Goal: Task Accomplishment & Management: Complete application form

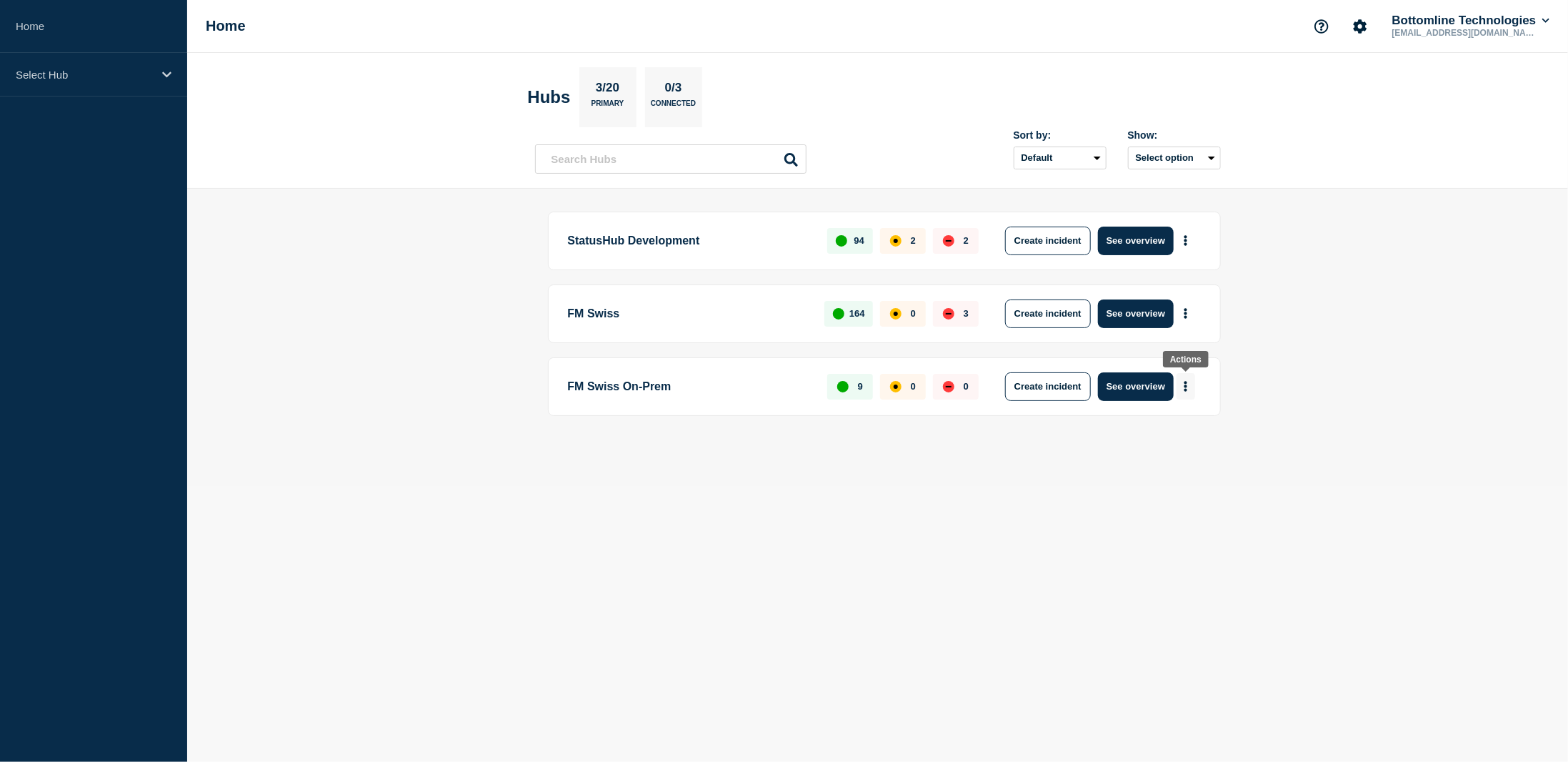
click at [1189, 382] on button "More actions" at bounding box center [1185, 386] width 19 height 26
click at [1183, 423] on button "Create maintenance" at bounding box center [1179, 427] width 97 height 12
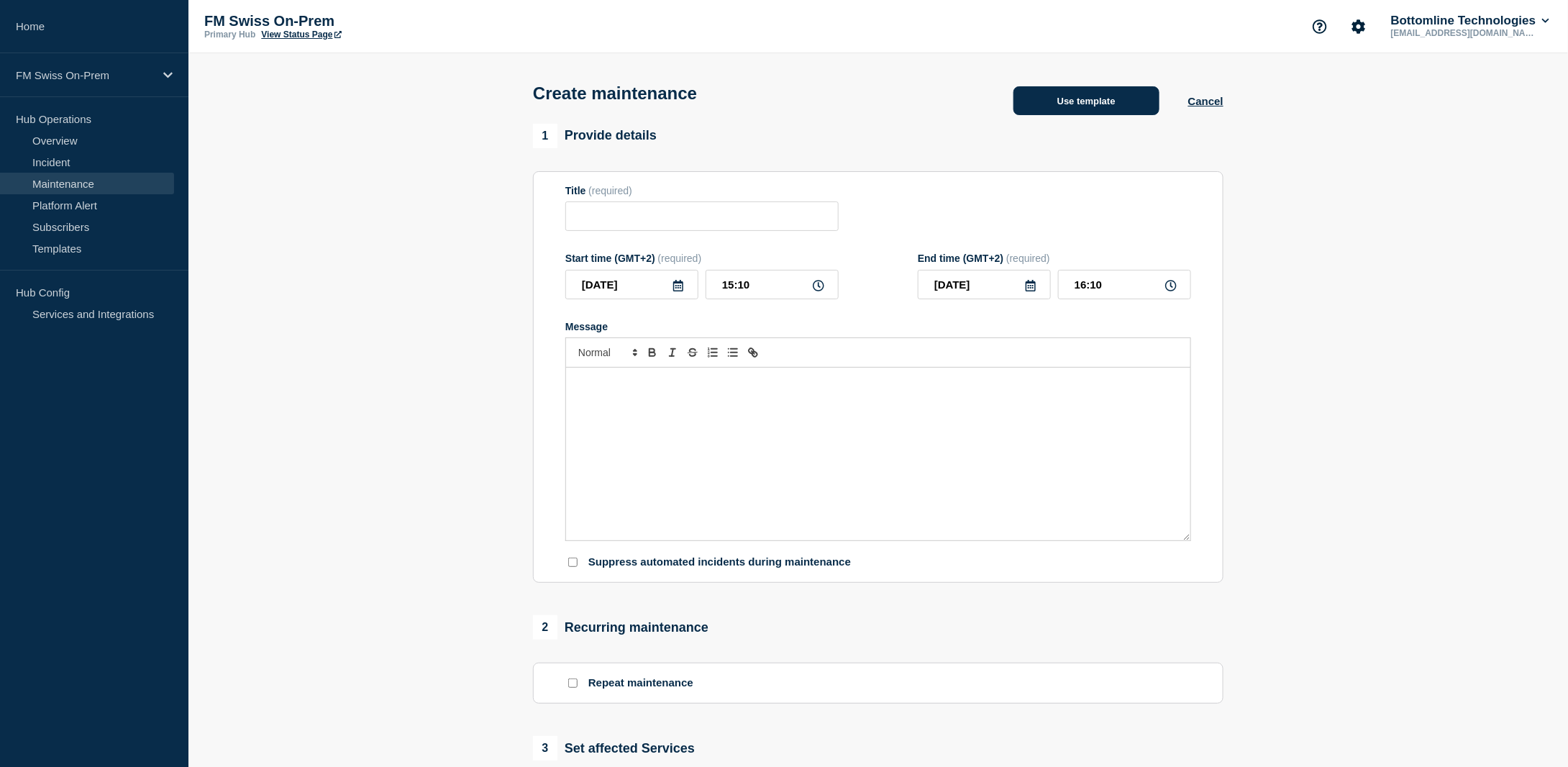
click at [1096, 103] on button "Use template" at bounding box center [1086, 100] width 145 height 29
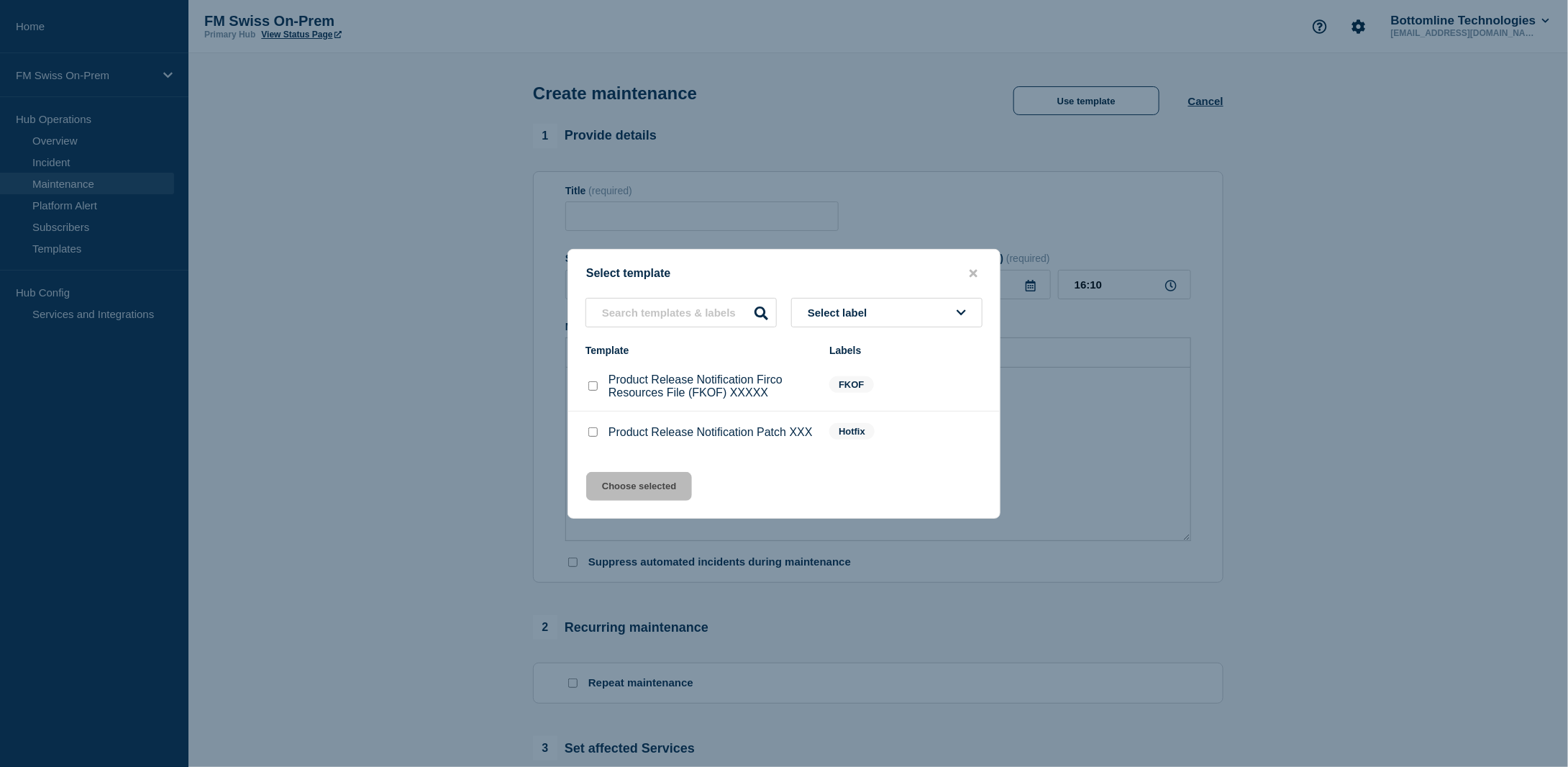
click at [591, 433] on input "Product Release Notification Patch XXX checkbox" at bounding box center [593, 433] width 10 height 10
checkbox input "true"
click at [634, 494] on button "Choose selected" at bounding box center [639, 486] width 106 height 29
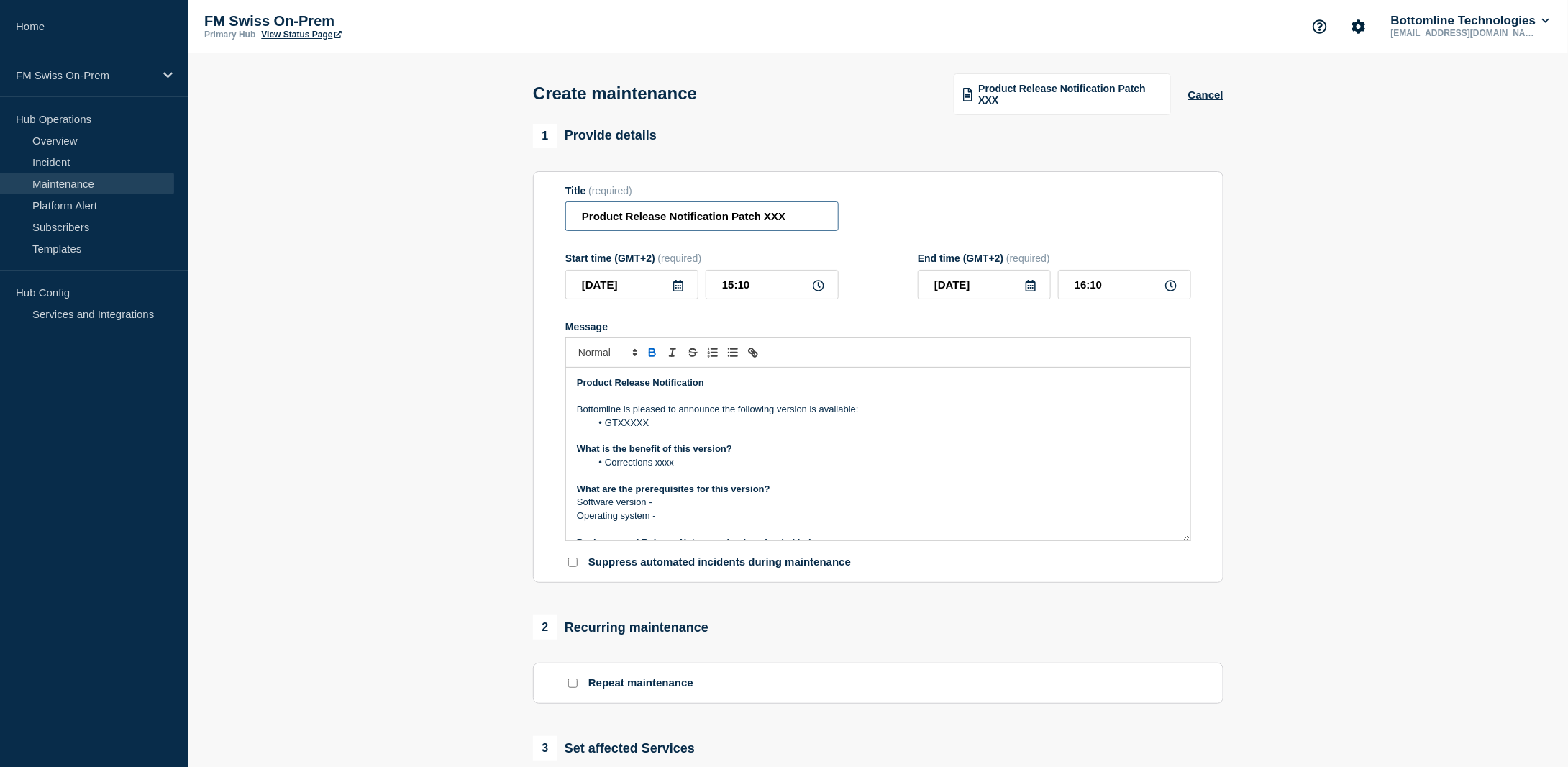
drag, startPoint x: 733, startPoint y: 218, endPoint x: 810, endPoint y: 226, distance: 77.4
click at [810, 226] on input "Product Release Notification Patch XXX" at bounding box center [702, 216] width 273 height 30
paste input "[TECHNICAL_ID]"
type input "Product Release Notification GTX [TECHNICAL_ID]"
drag, startPoint x: 658, startPoint y: 424, endPoint x: 625, endPoint y: 422, distance: 33.1
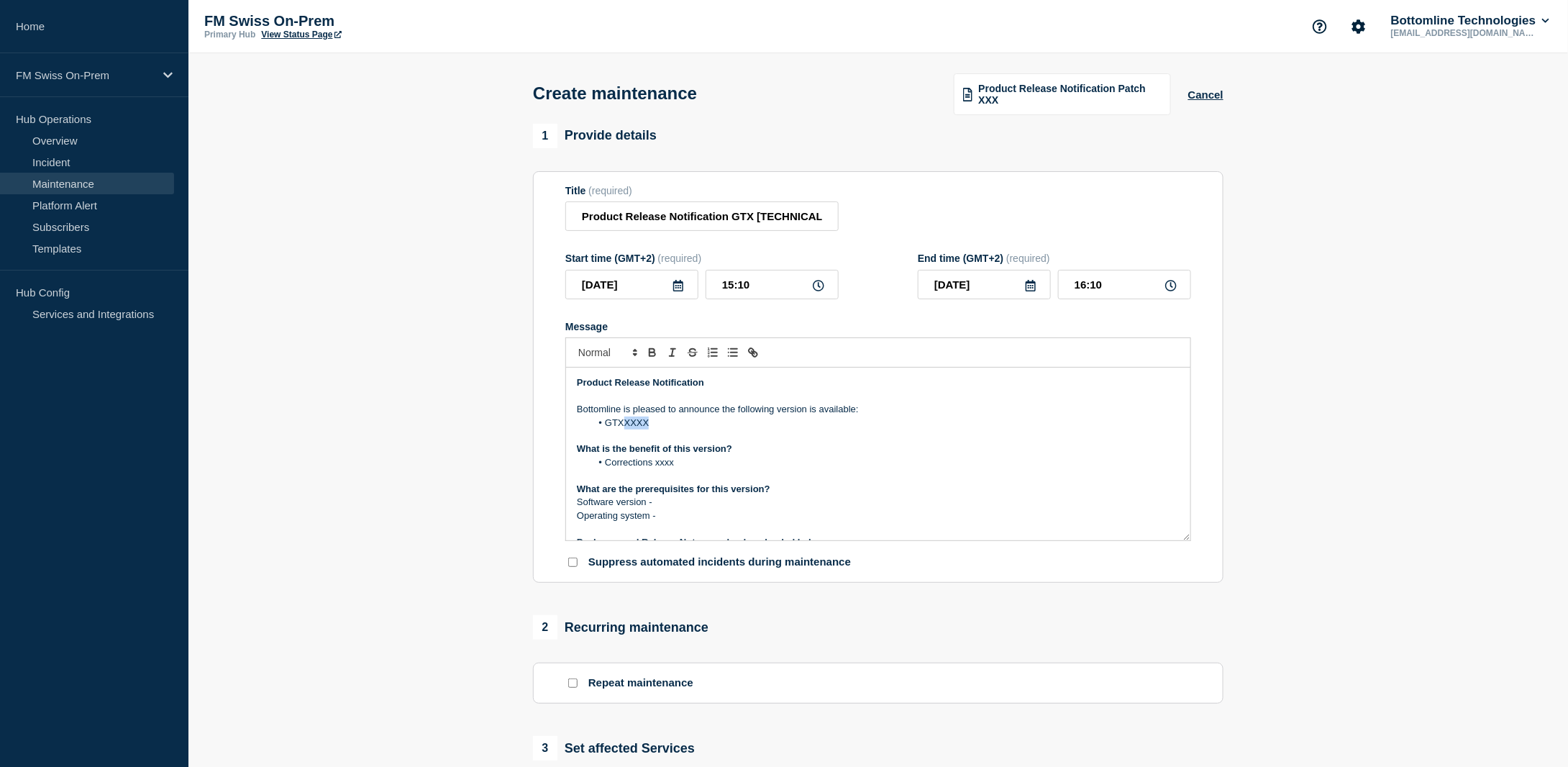
click at [625, 422] on li "GTXXXXX" at bounding box center [885, 423] width 589 height 13
click at [619, 425] on li "GTX [TECHNICAL_ID]" at bounding box center [885, 423] width 589 height 13
click at [665, 420] on li "GTX [TECHNICAL_ID]" at bounding box center [885, 423] width 589 height 13
drag, startPoint x: 663, startPoint y: 424, endPoint x: 622, endPoint y: 428, distance: 41.2
click at [622, 428] on li "GTX [TECHNICAL_ID]" at bounding box center [885, 423] width 589 height 13
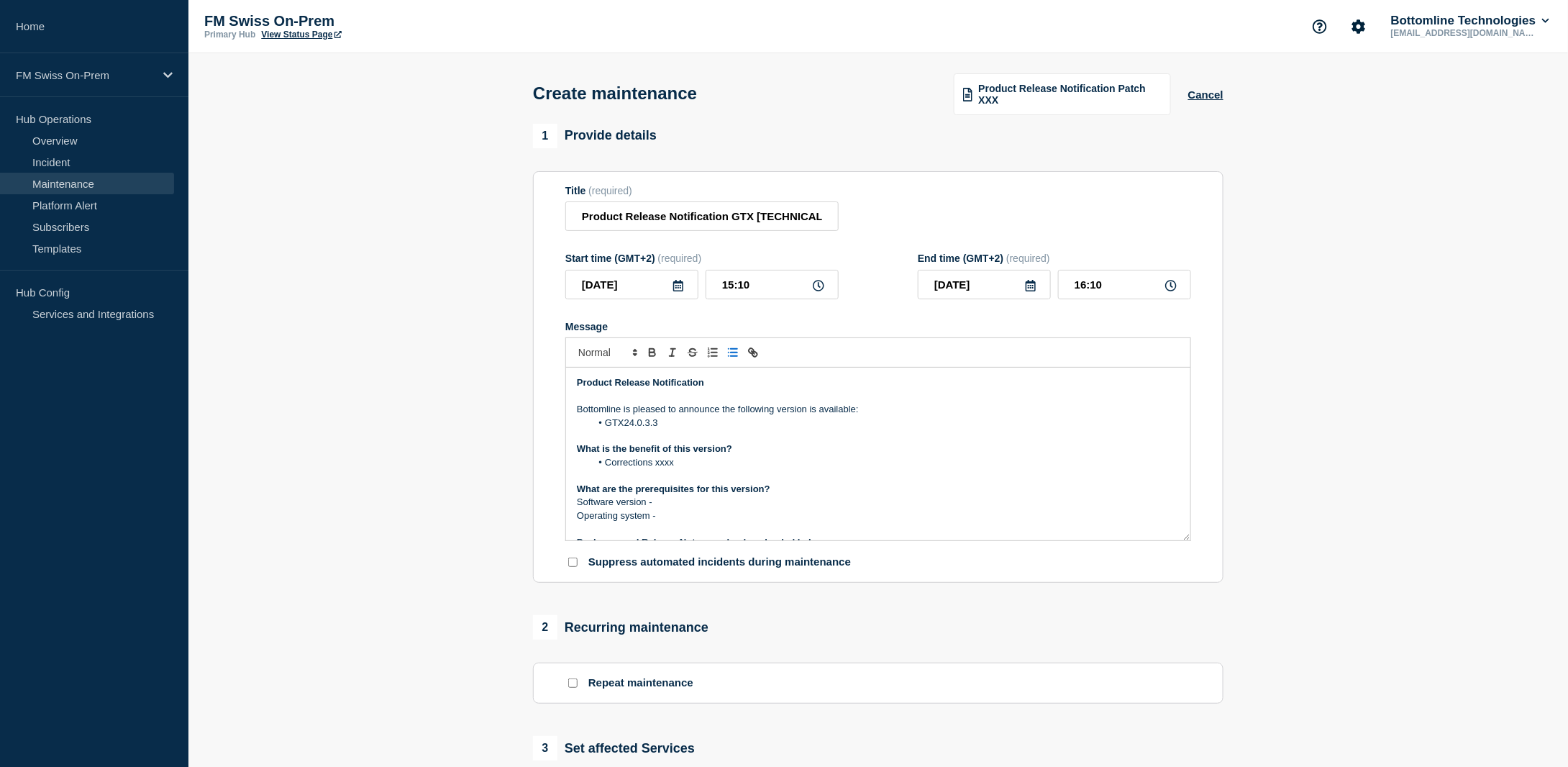
click at [624, 423] on li "GTX24.0.3.3" at bounding box center [885, 423] width 589 height 13
drag, startPoint x: 668, startPoint y: 515, endPoint x: 553, endPoint y: 452, distance: 131.1
click at [553, 452] on section "Title (required) Product Release Notification GTX [TECHNICAL_ID] Start time (GM…" at bounding box center [878, 377] width 690 height 412
click at [614, 463] on li "GTX 24.0.3" at bounding box center [885, 462] width 589 height 13
drag, startPoint x: 671, startPoint y: 504, endPoint x: 607, endPoint y: 507, distance: 64.1
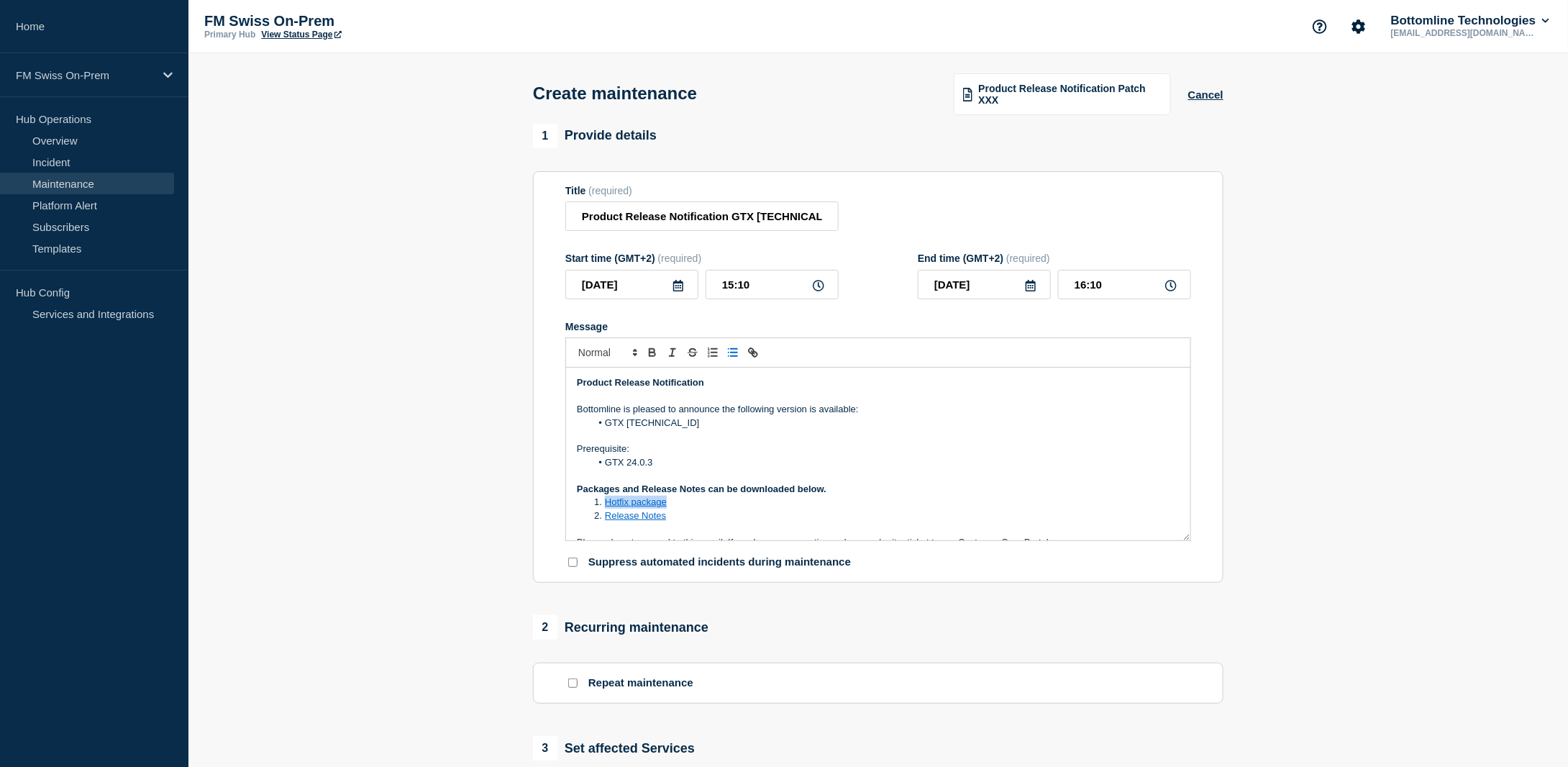
click at [607, 507] on li "Hotfix package" at bounding box center [885, 502] width 589 height 13
drag, startPoint x: 740, startPoint y: 505, endPoint x: 607, endPoint y: 505, distance: 133.0
click at [607, 505] on li "[DOMAIN_NAME]" at bounding box center [885, 502] width 589 height 13
click at [756, 355] on icon "Toggle link" at bounding box center [754, 354] width 5 height 5
click at [754, 355] on icon "Toggle link" at bounding box center [752, 352] width 13 height 13
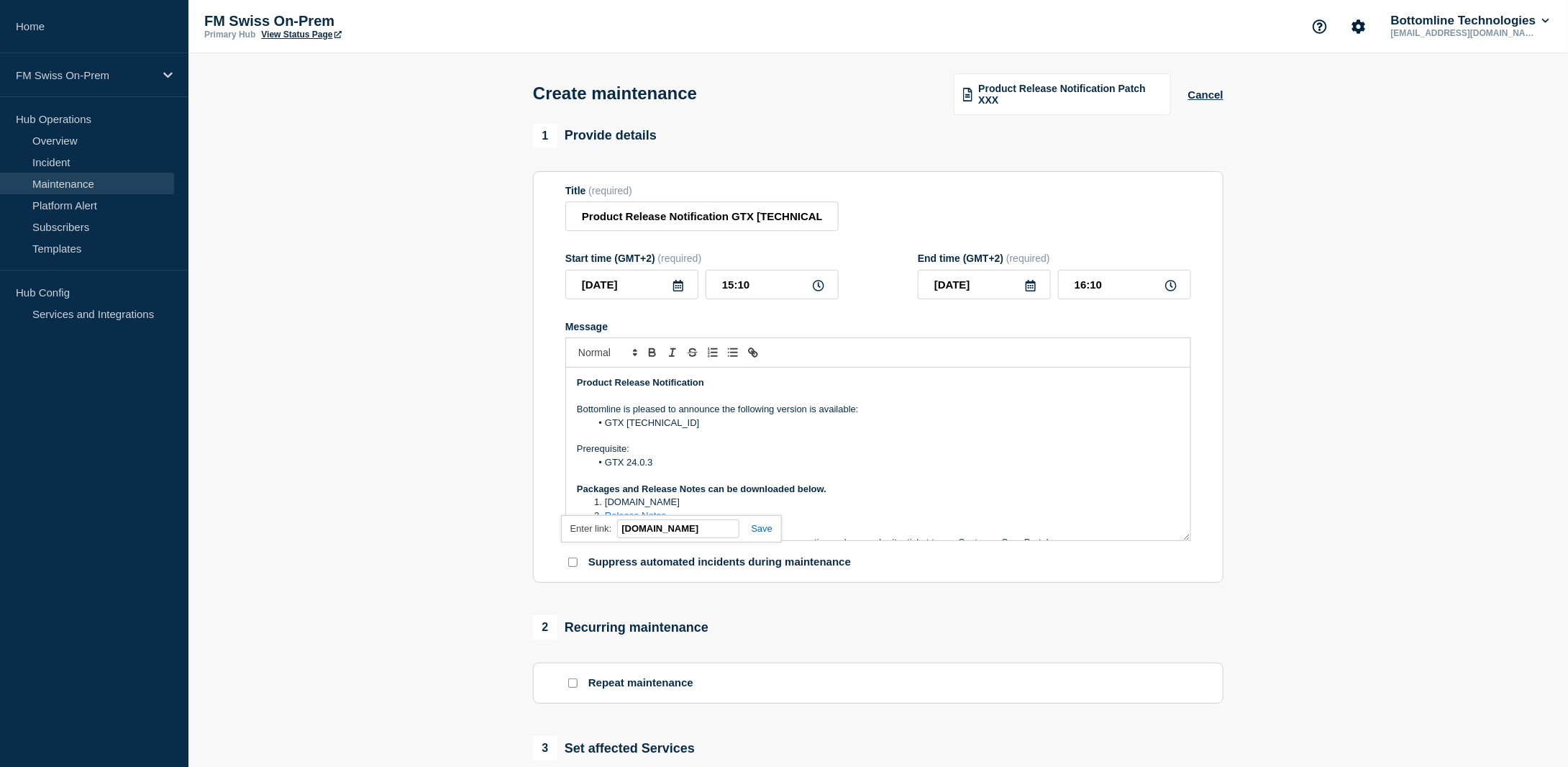
paste input "[URL][DOMAIN_NAME]"
click at [758, 529] on link at bounding box center [756, 528] width 33 height 11
click at [676, 522] on li "Release Notes" at bounding box center [885, 515] width 589 height 13
drag, startPoint x: 674, startPoint y: 518, endPoint x: 605, endPoint y: 521, distance: 69.1
click at [605, 521] on li "Release Notes" at bounding box center [885, 515] width 589 height 13
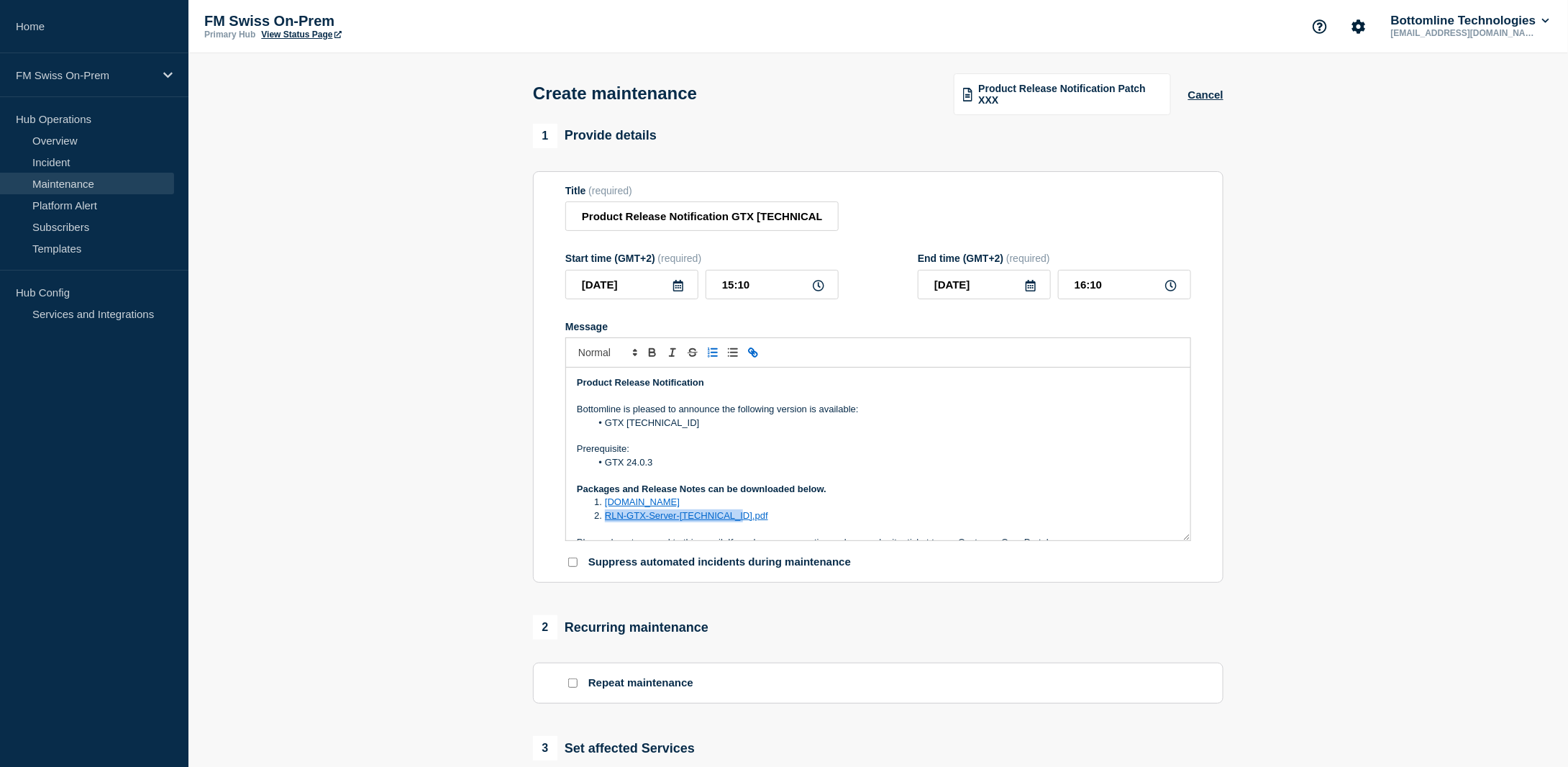
drag, startPoint x: 735, startPoint y: 521, endPoint x: 607, endPoint y: 523, distance: 128.0
click at [607, 522] on li "RLN-GTX-Server-[TECHNICAL_ID].pdf" at bounding box center [885, 515] width 589 height 13
click at [752, 353] on icon "Toggle link" at bounding box center [752, 352] width 13 height 13
paste input "[URL][DOMAIN_NAME]"
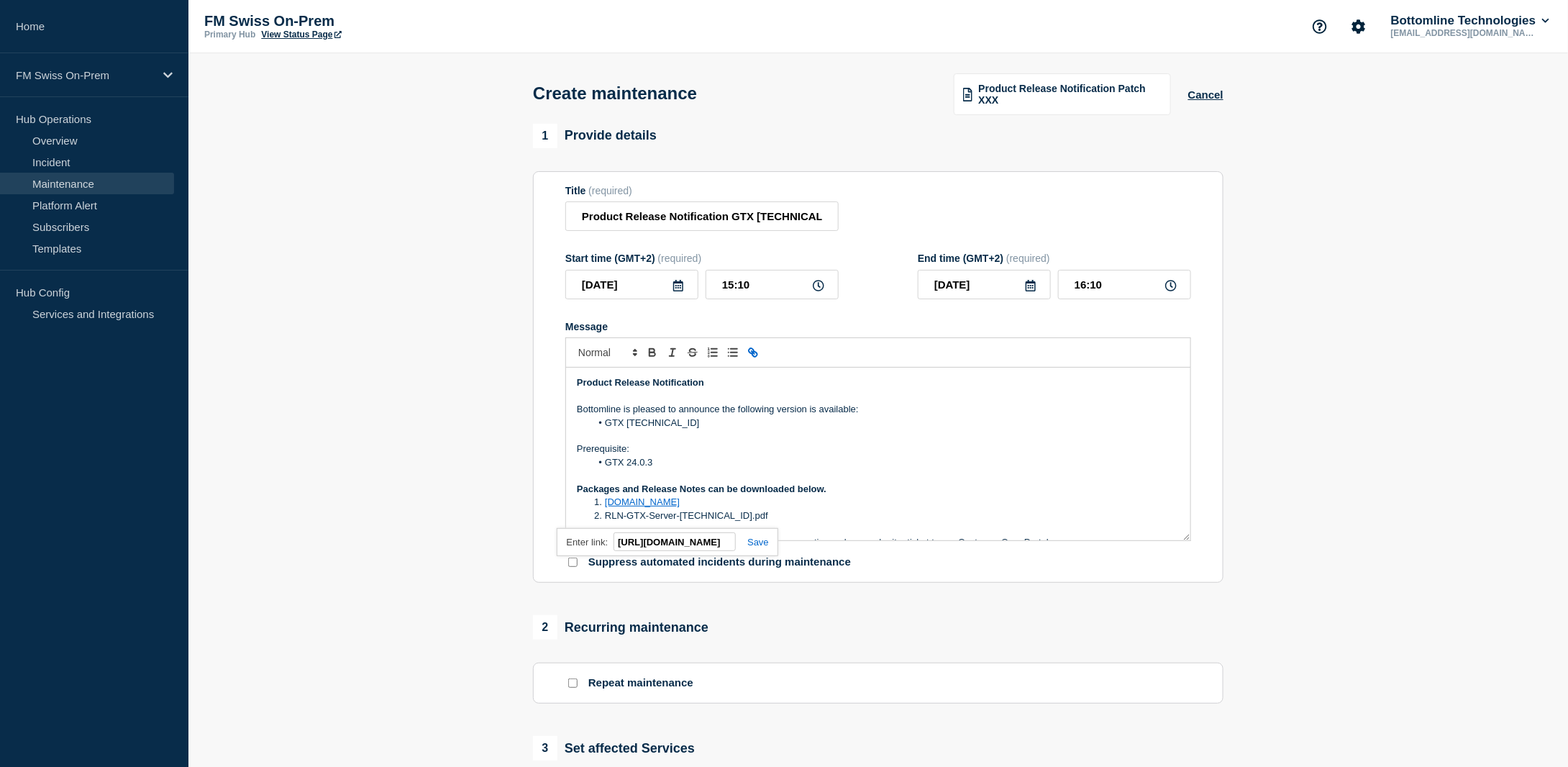
scroll to position [0, 228]
type input "[URL][DOMAIN_NAME]"
click at [758, 548] on link at bounding box center [752, 542] width 33 height 11
click at [759, 508] on li "[DOMAIN_NAME]" at bounding box center [885, 502] width 589 height 13
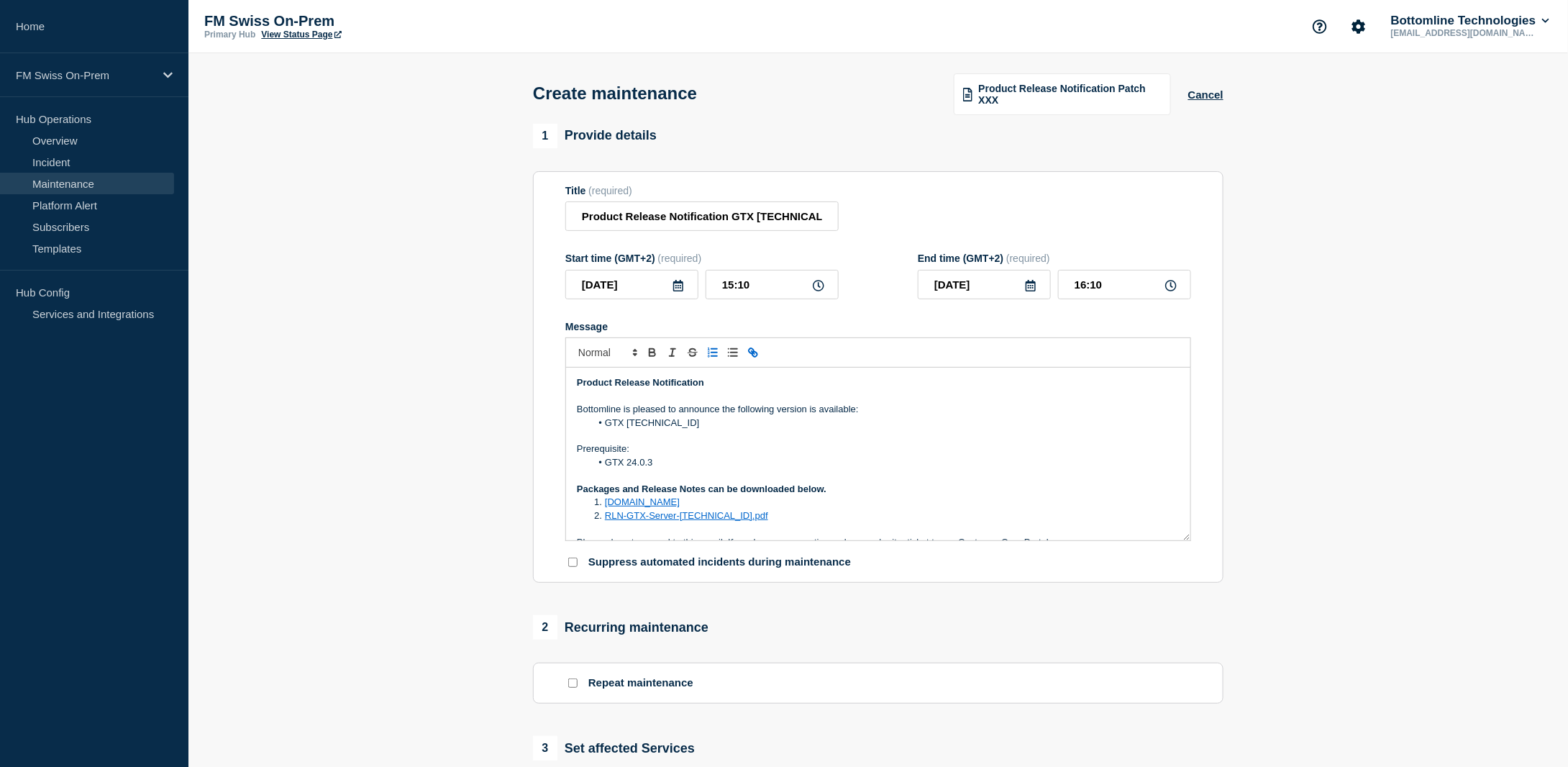
click at [679, 506] on link "[DOMAIN_NAME]" at bounding box center [642, 502] width 75 height 11
click at [946, 488] on p "Packages and Release Notes can be downloaded below." at bounding box center [878, 489] width 603 height 13
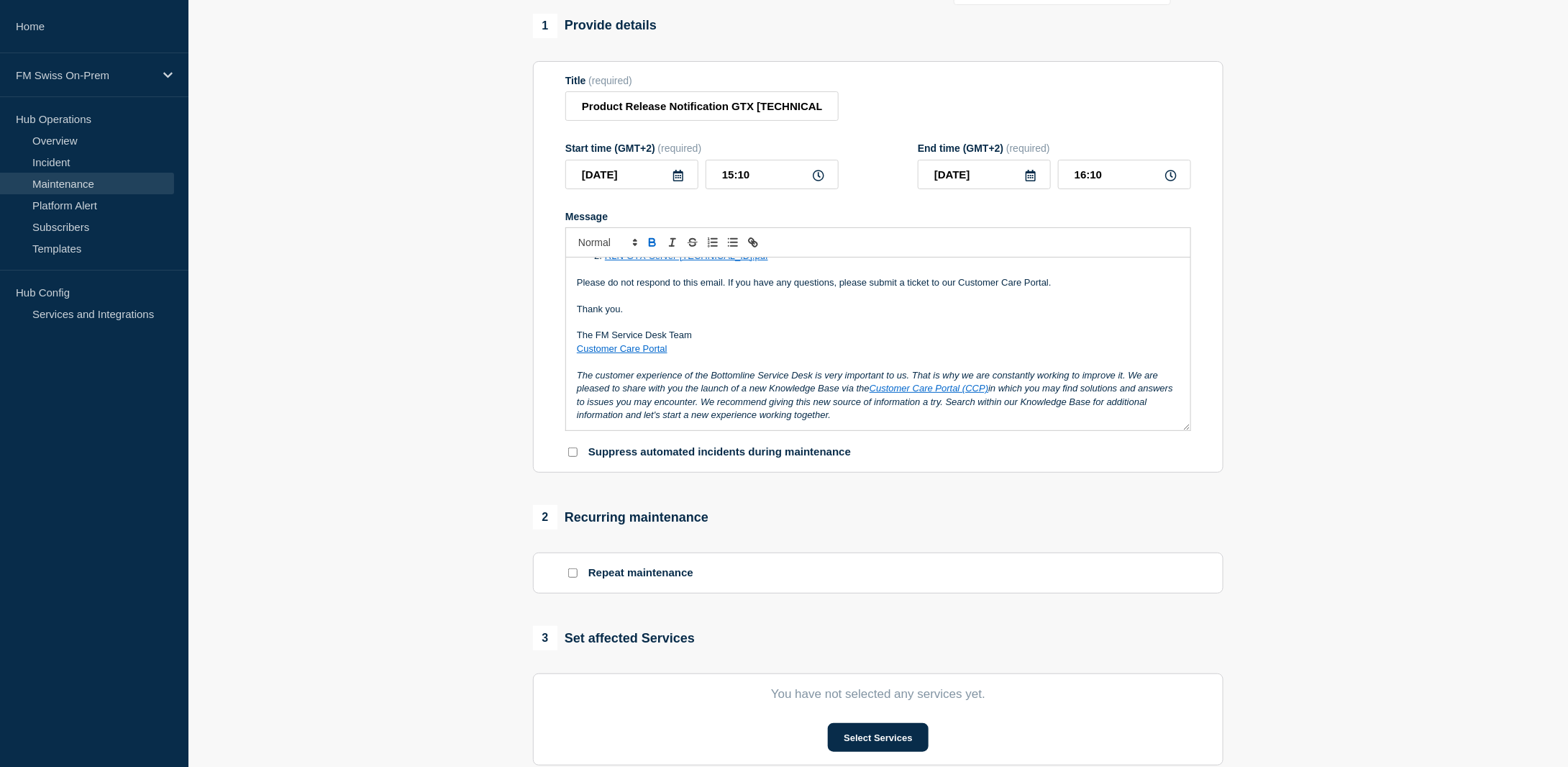
scroll to position [144, 0]
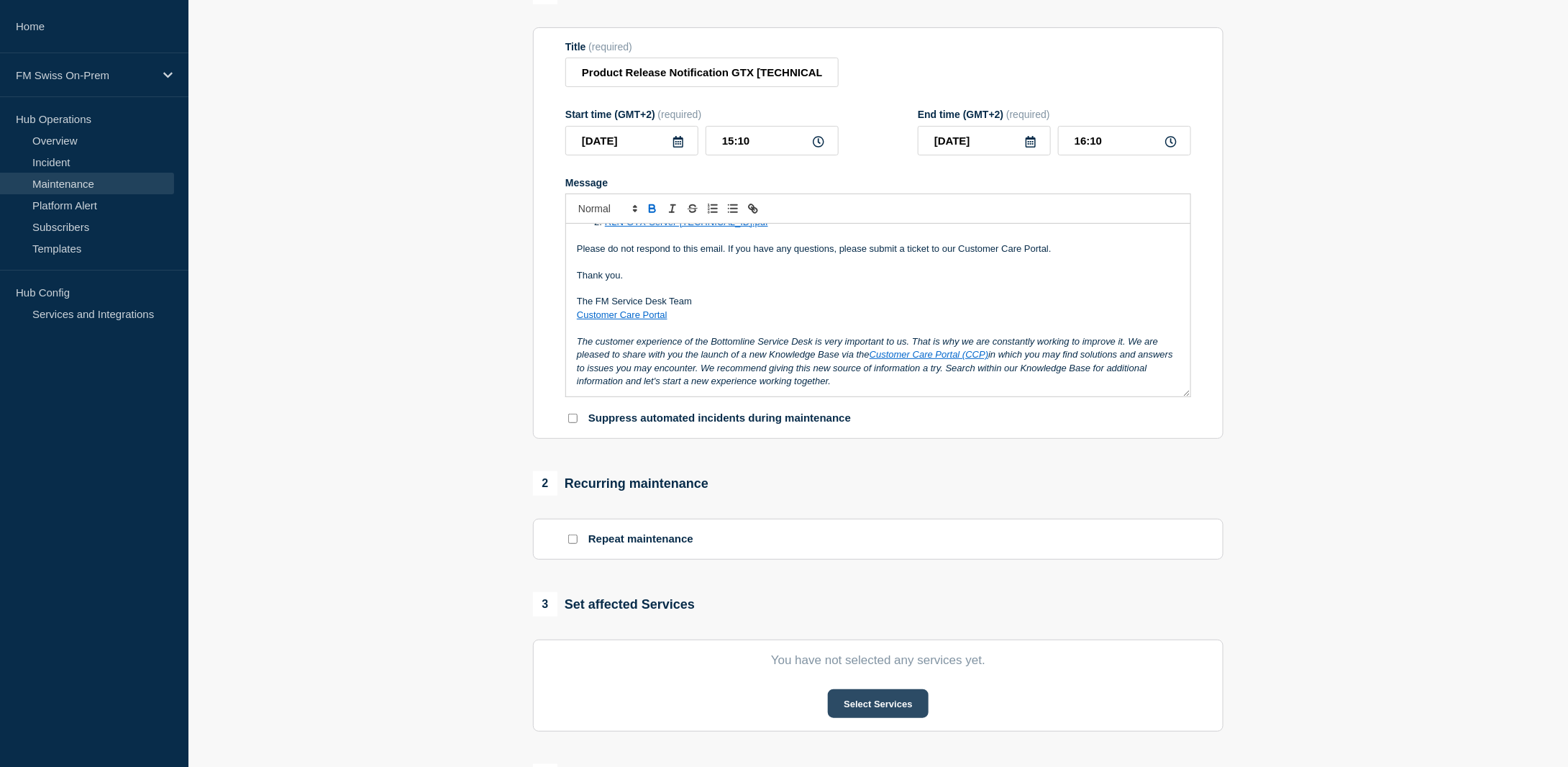
click at [881, 707] on button "Select Services" at bounding box center [878, 703] width 100 height 29
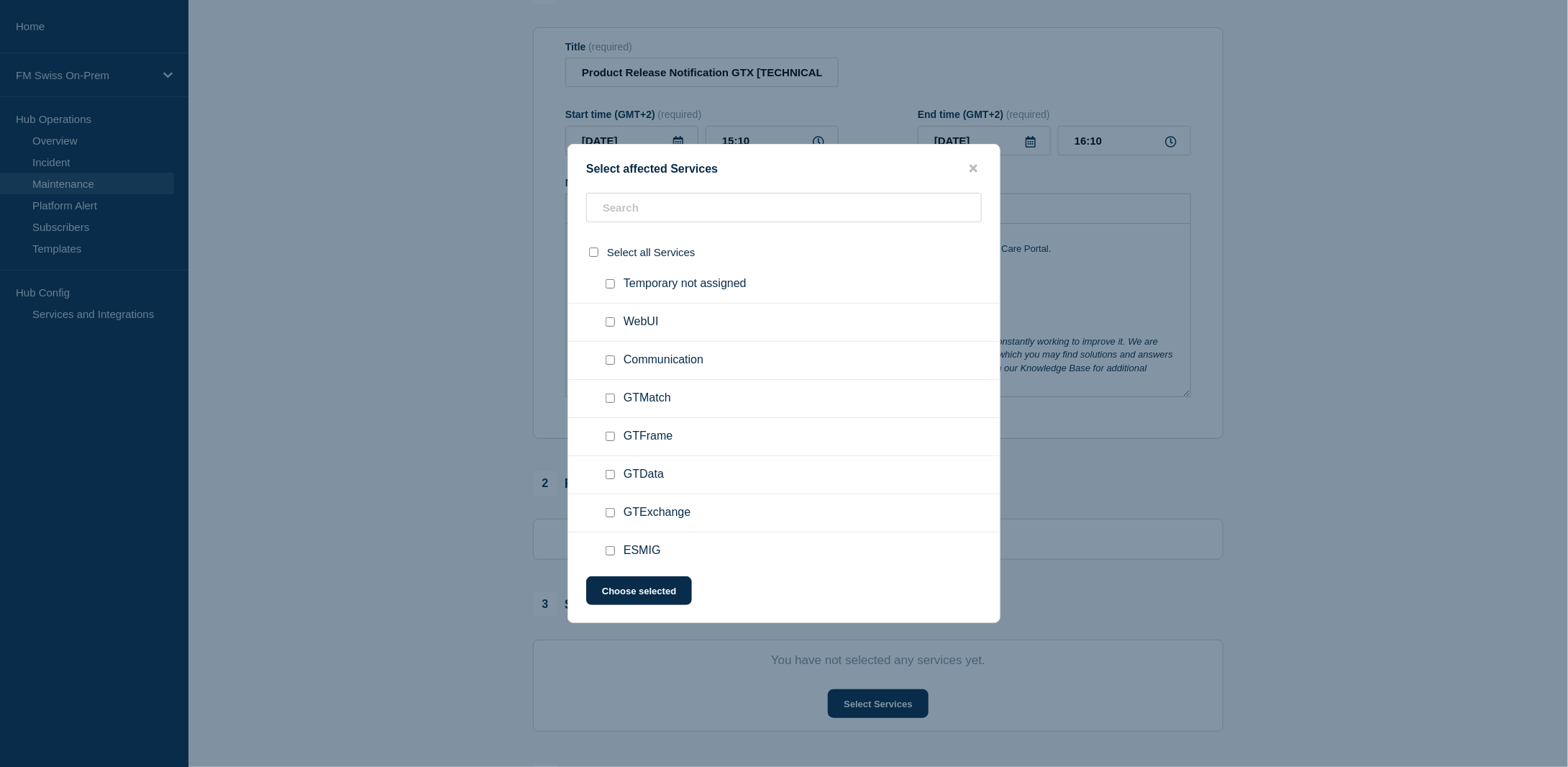
scroll to position [128, 0]
click at [609, 500] on input "GTExchange checkbox" at bounding box center [610, 504] width 10 height 10
checkbox input "true"
click at [633, 593] on button "Choose selected" at bounding box center [639, 590] width 106 height 29
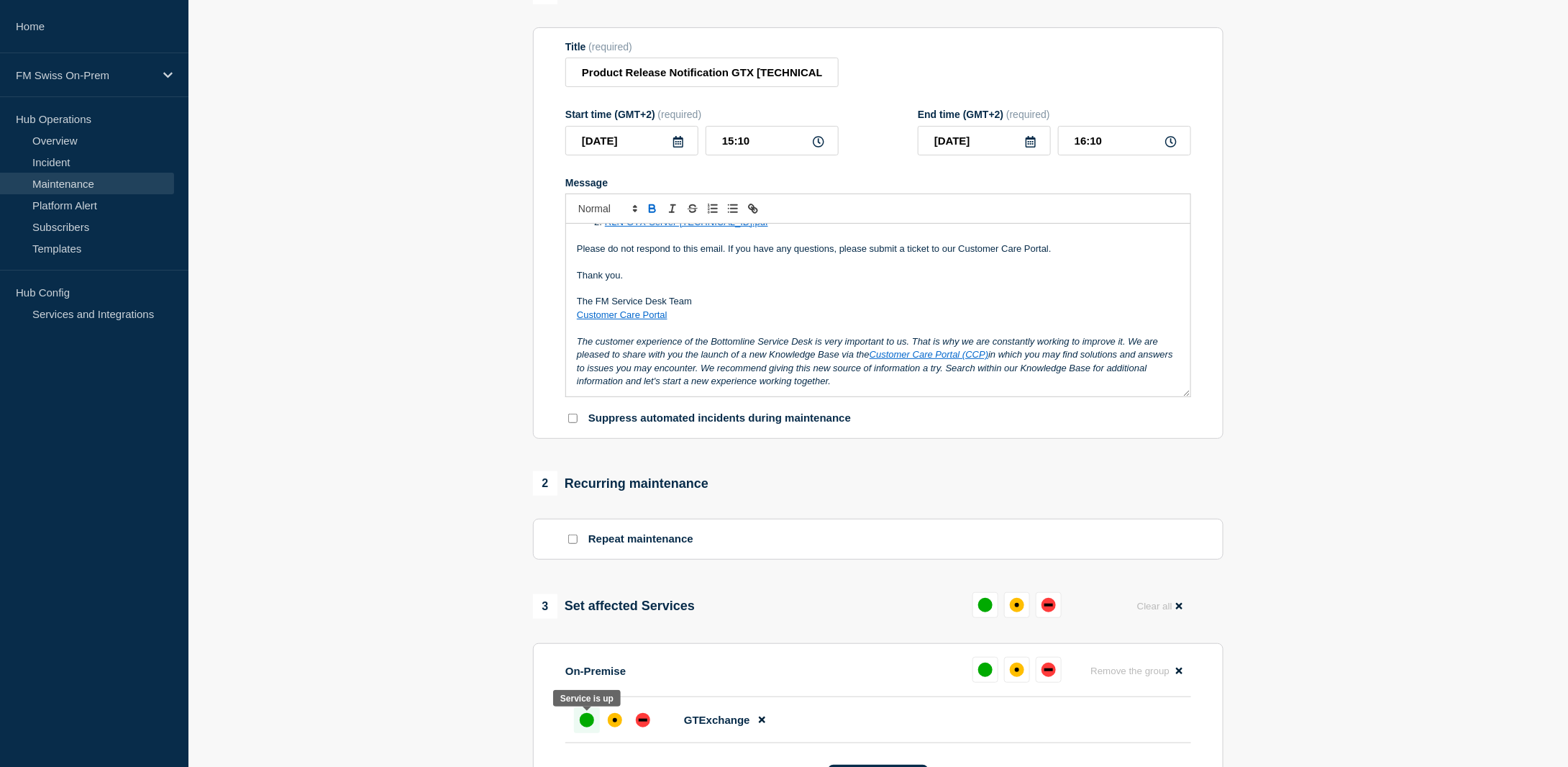
click at [585, 723] on div "up" at bounding box center [587, 720] width 15 height 15
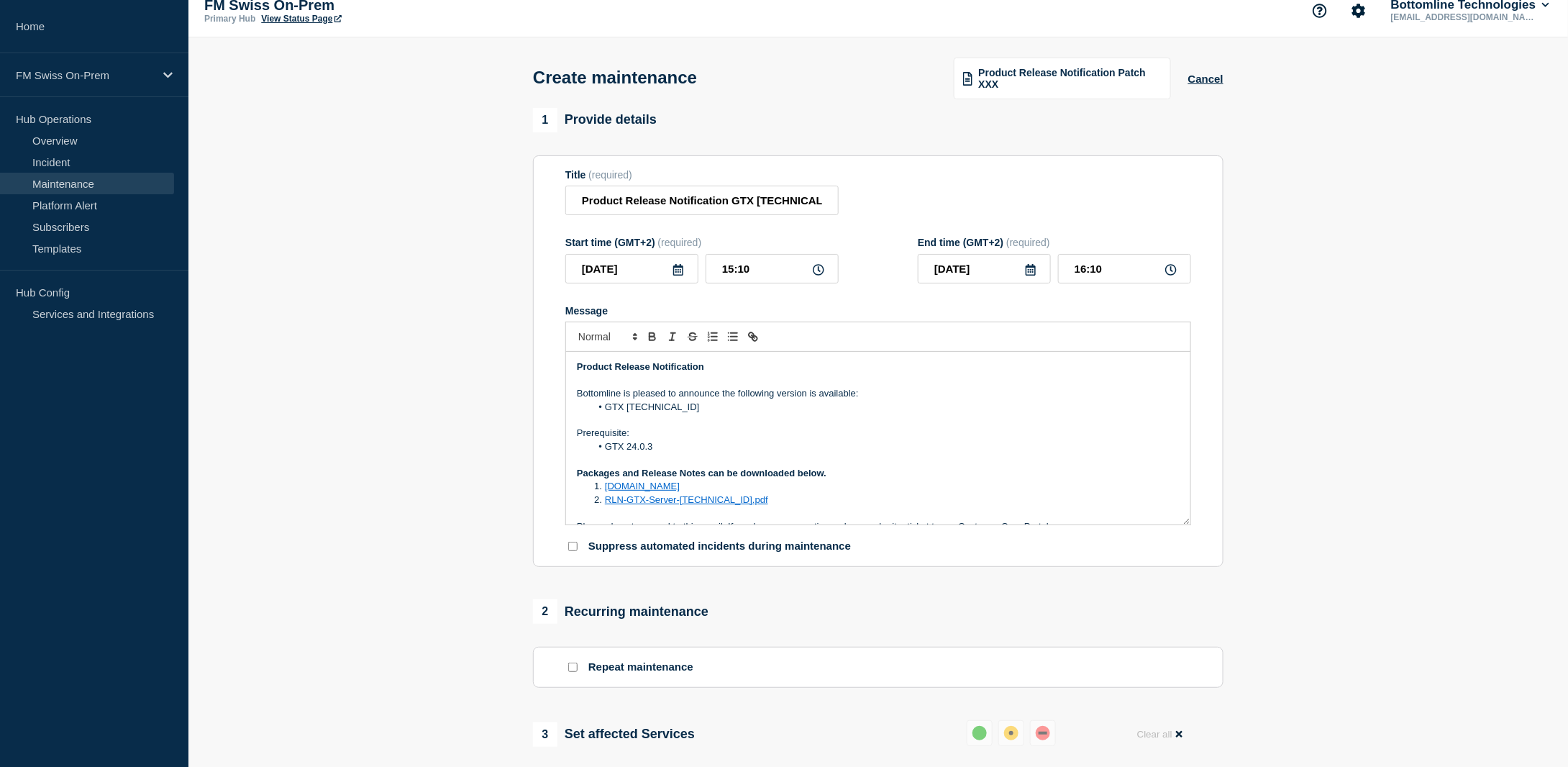
scroll to position [0, 0]
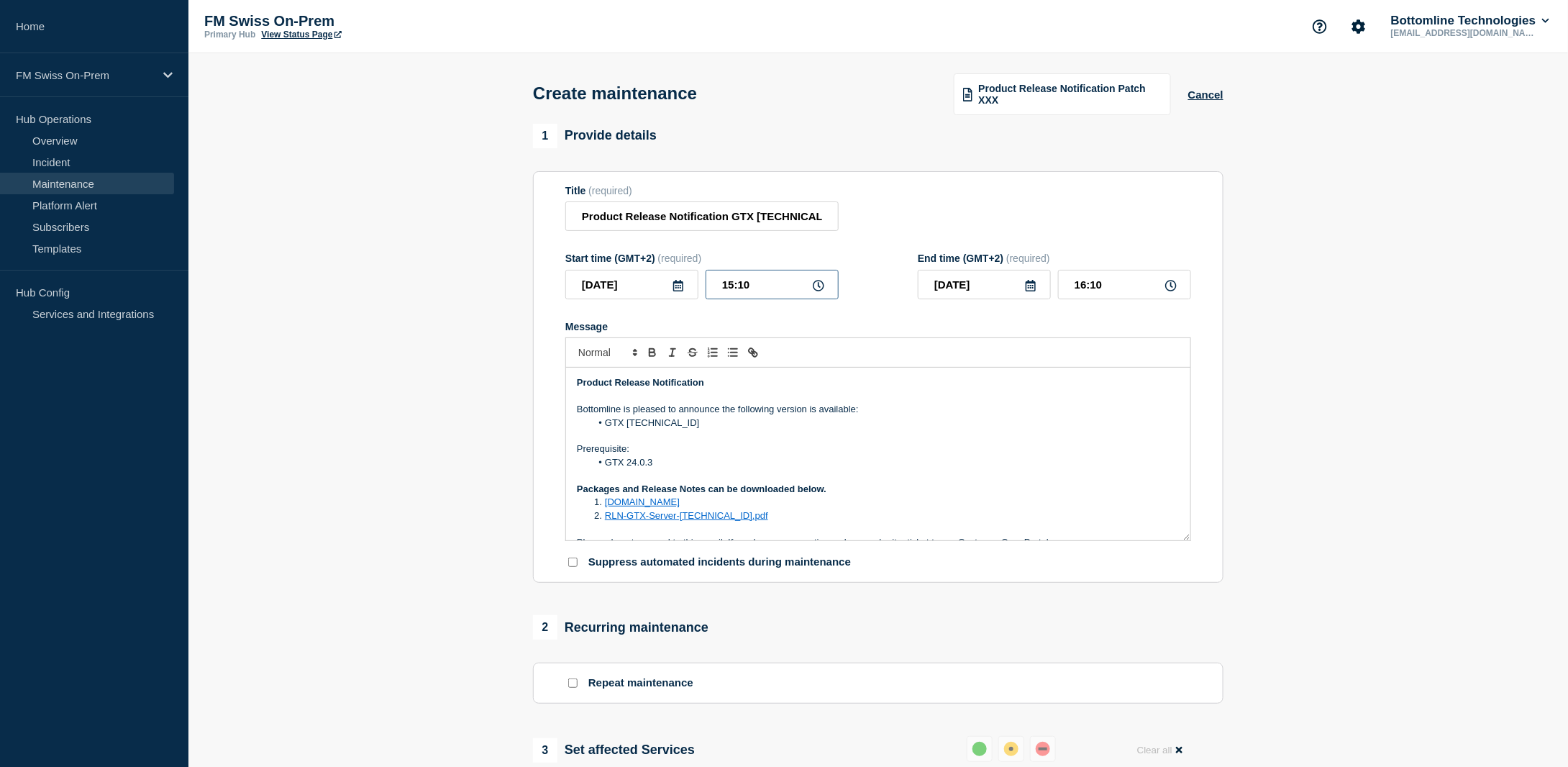
click at [769, 290] on input "15:10" at bounding box center [772, 284] width 133 height 30
type input "15:14"
click at [1121, 287] on input "16:14" at bounding box center [1124, 284] width 133 height 30
click at [1083, 285] on input "16:16" at bounding box center [1124, 284] width 133 height 30
type input "15:16"
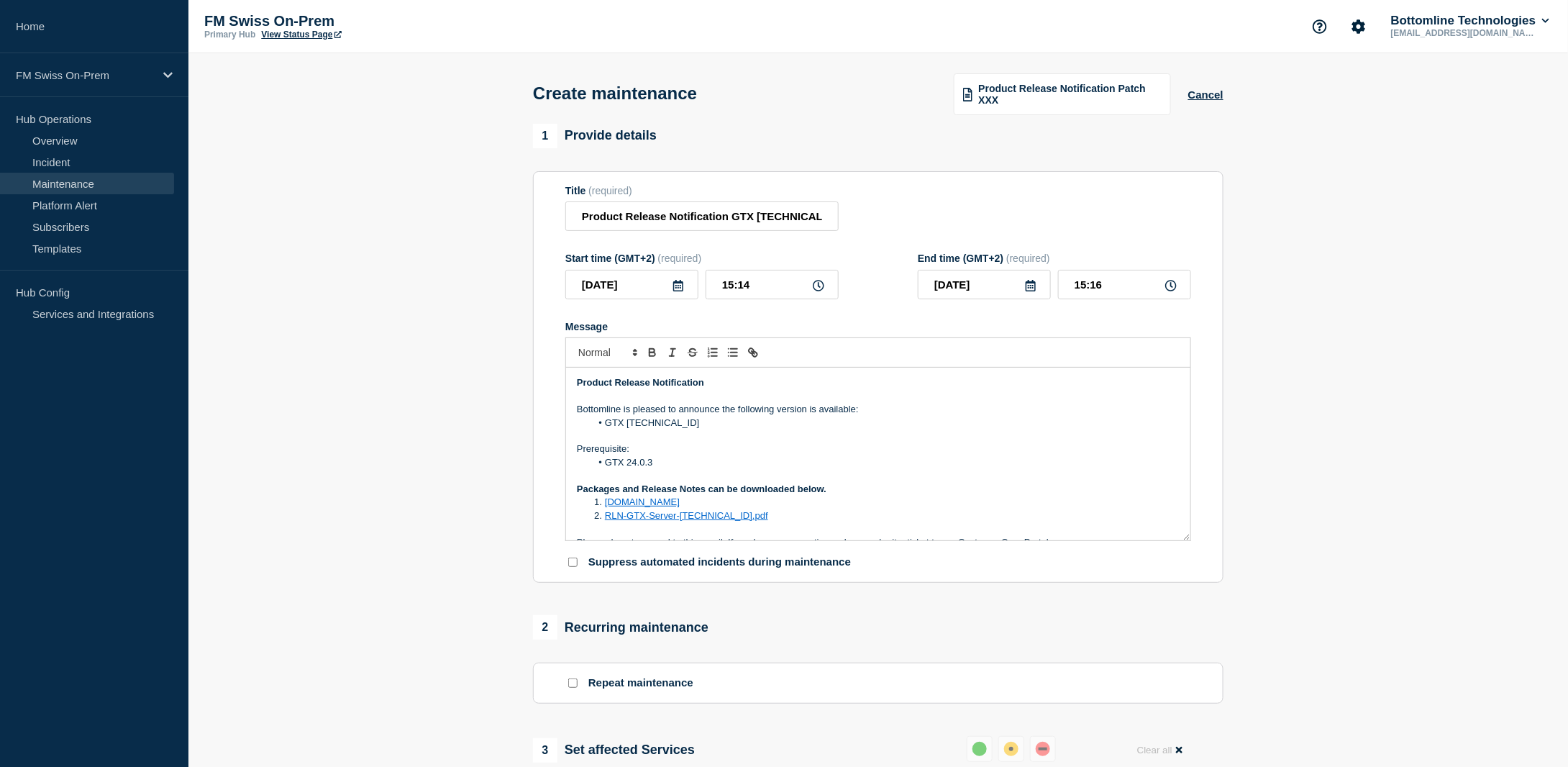
click at [1419, 334] on section "1 Provide details Title (required) Product Release Notification GTX [TECHNICAL_…" at bounding box center [878, 661] width 1379 height 1074
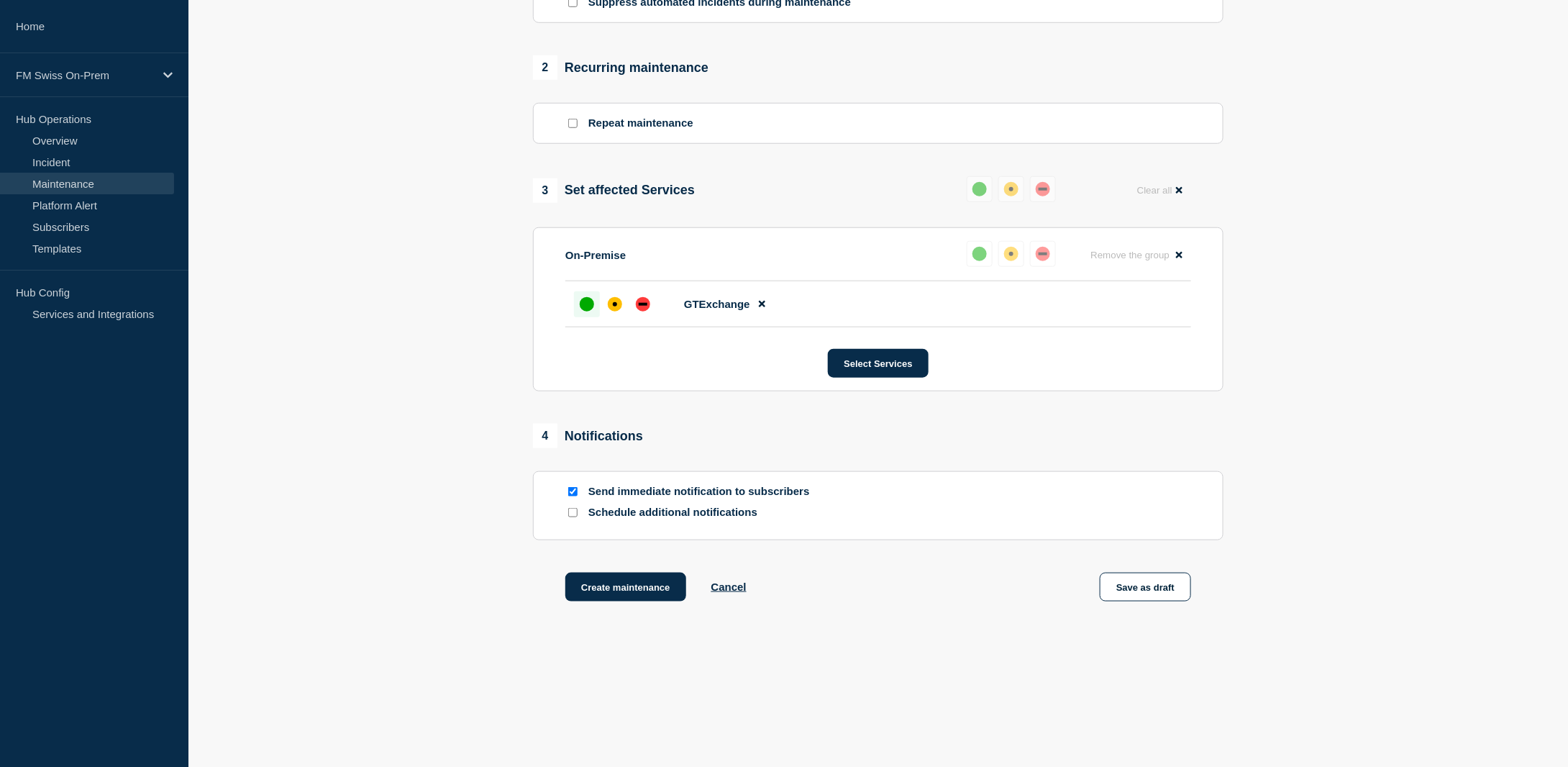
scroll to position [561, 0]
click at [596, 593] on button "Create maintenance" at bounding box center [625, 586] width 121 height 29
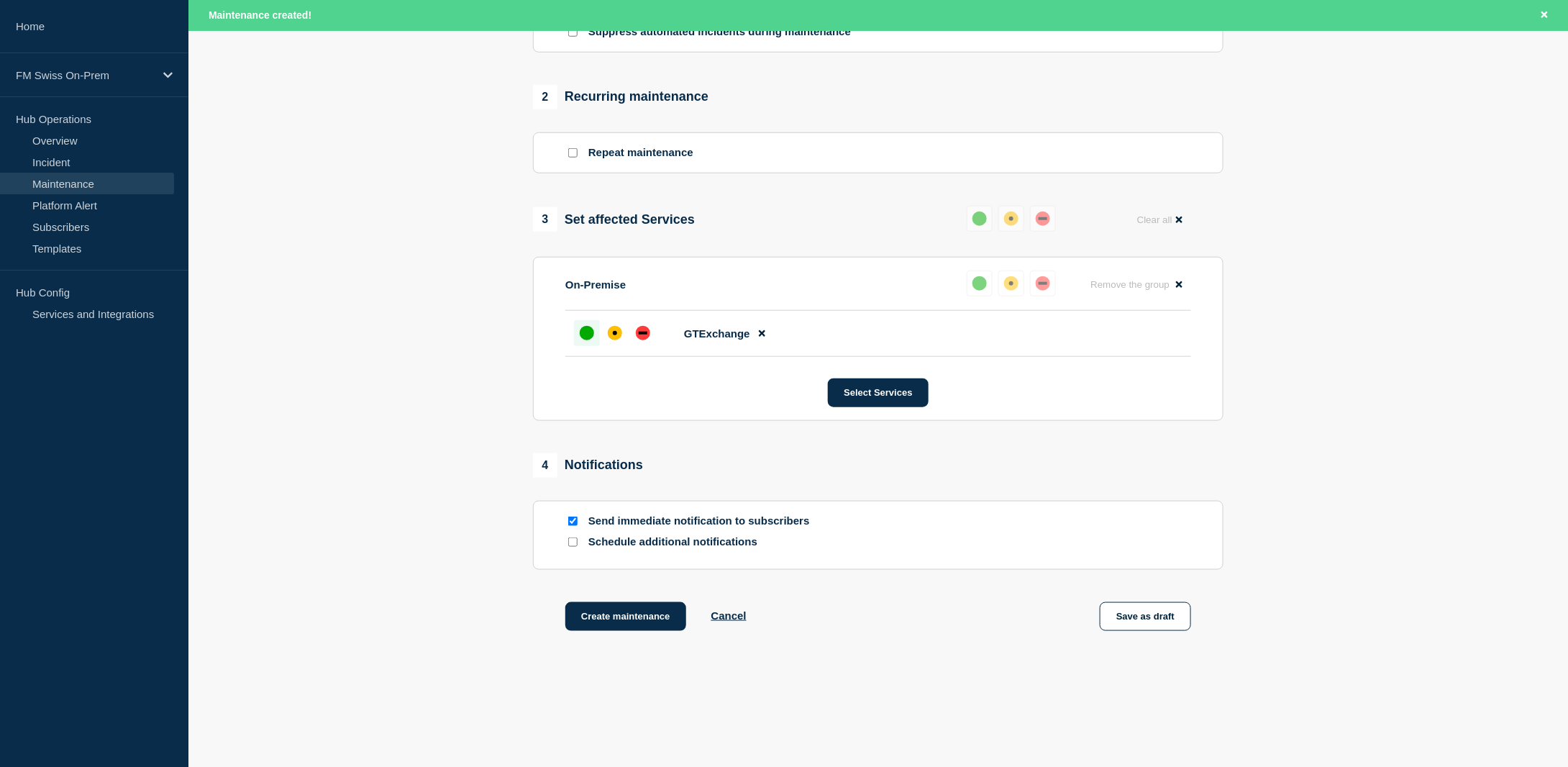
scroll to position [591, 0]
